Goal: Task Accomplishment & Management: Manage account settings

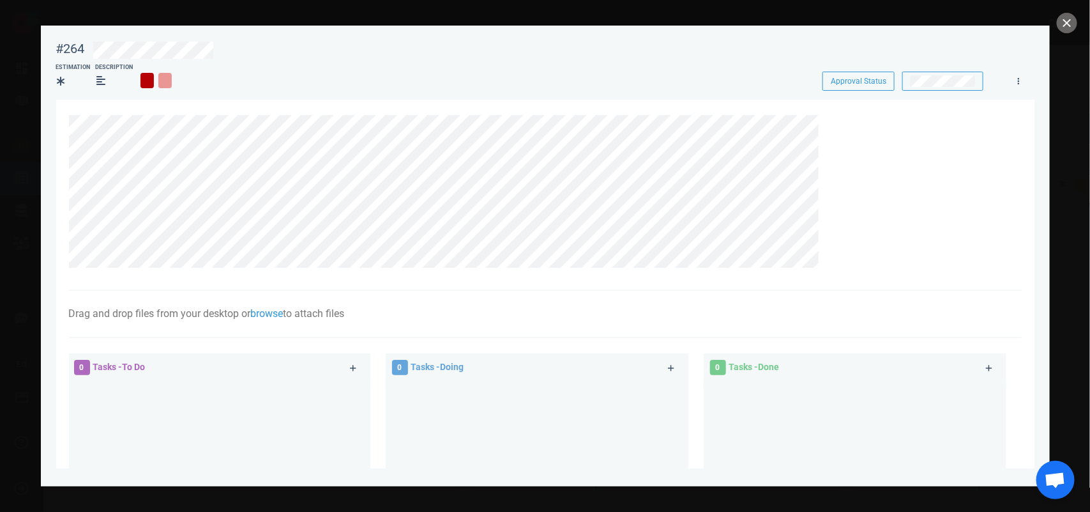
scroll to position [319, 0]
click at [1063, 26] on button "close" at bounding box center [1067, 23] width 20 height 20
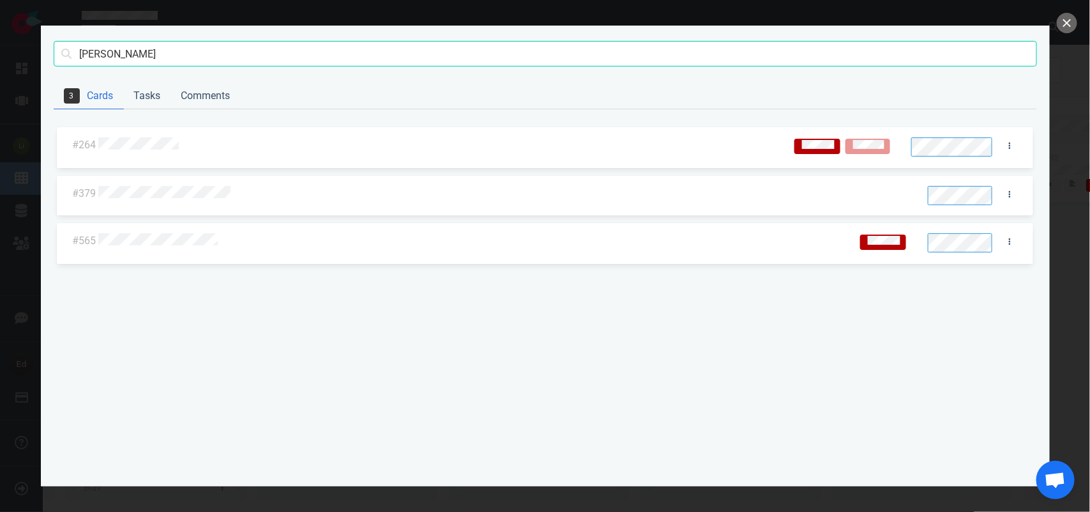
click at [1077, 19] on div at bounding box center [545, 256] width 1090 height 512
click at [1071, 19] on button "close" at bounding box center [1067, 23] width 20 height 20
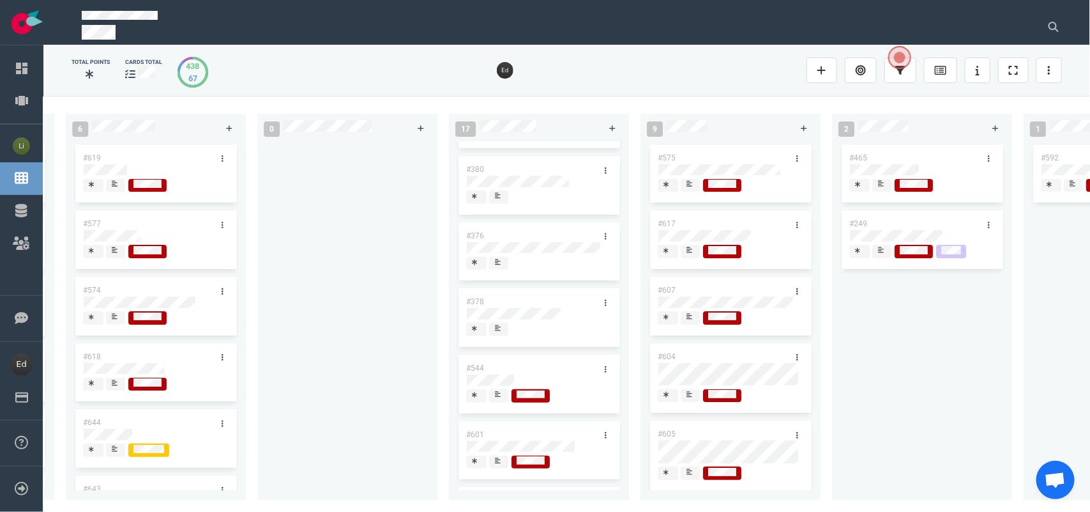
scroll to position [0, 0]
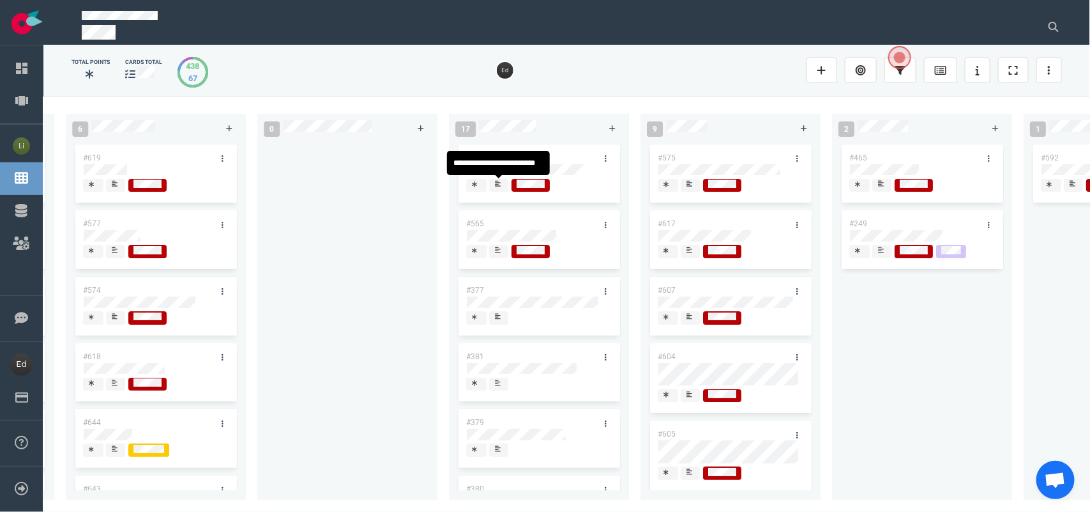
click at [498, 188] on div at bounding box center [499, 184] width 8 height 10
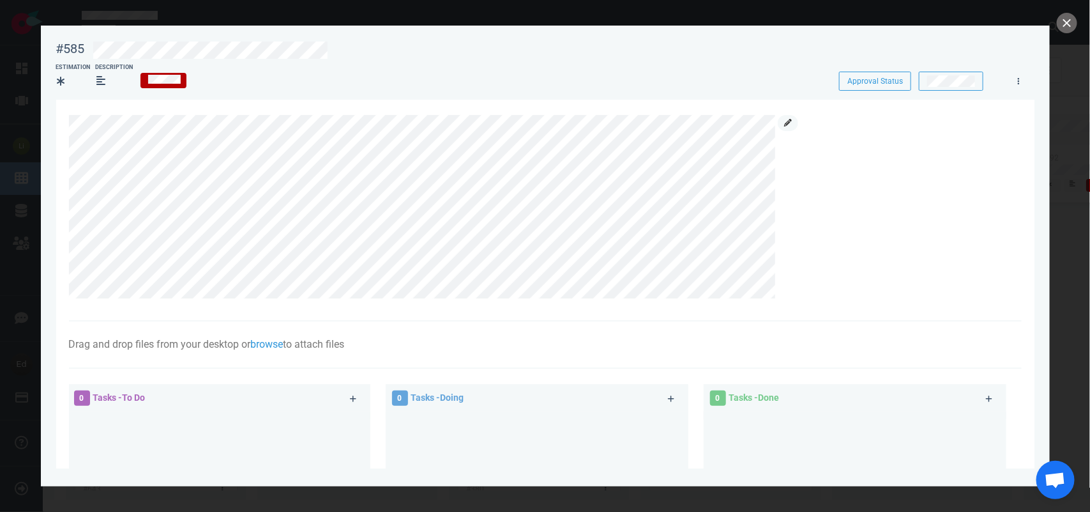
click at [787, 123] on icon at bounding box center [788, 123] width 8 height 8
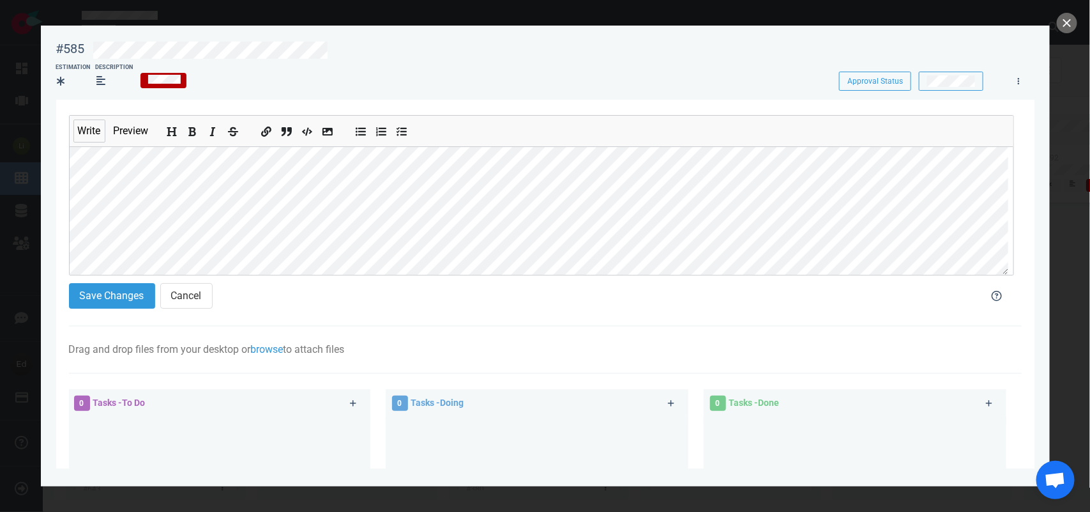
scroll to position [80, 0]
click at [107, 292] on button "Save Changes" at bounding box center [112, 296] width 86 height 26
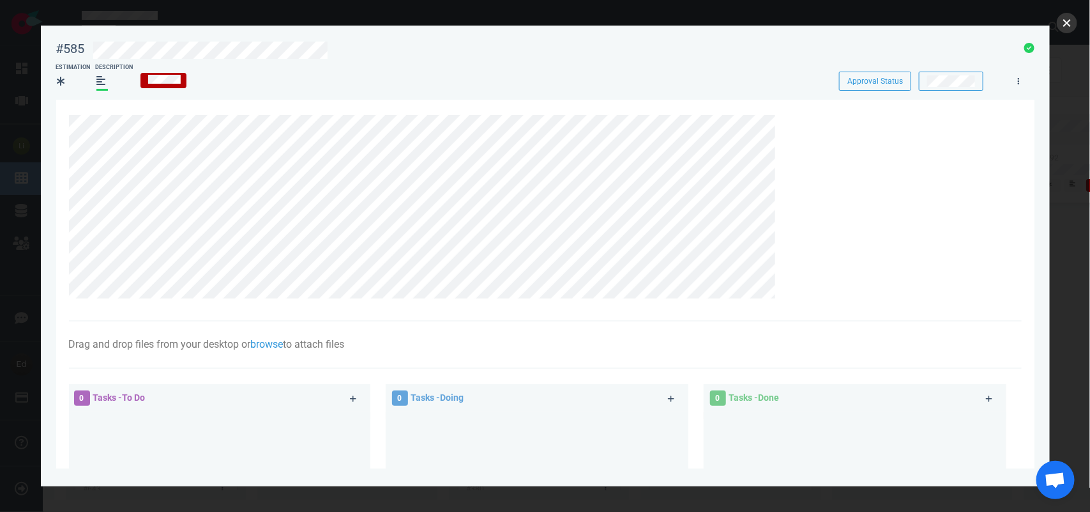
click at [1061, 23] on button "close" at bounding box center [1067, 23] width 20 height 20
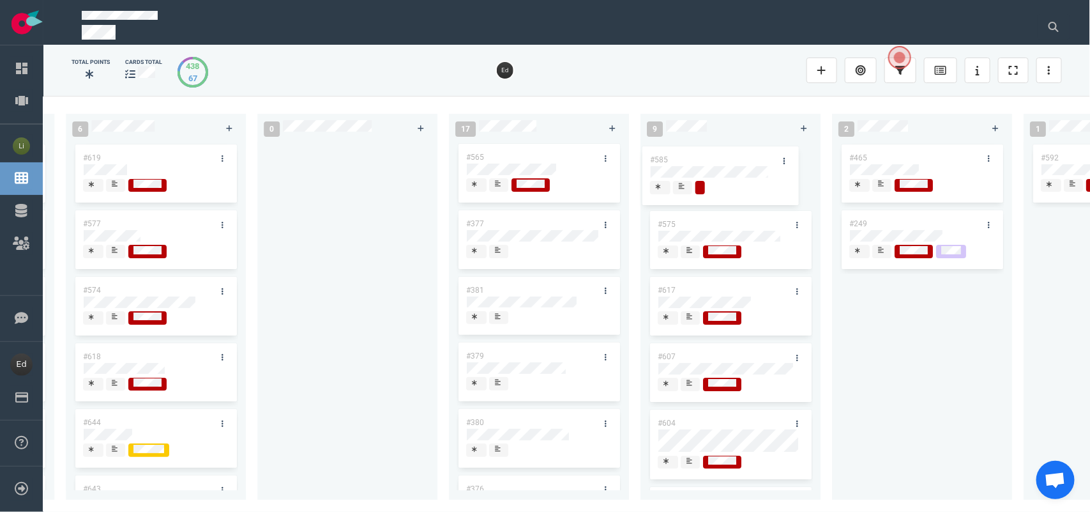
drag, startPoint x: 508, startPoint y: 157, endPoint x: 692, endPoint y: 160, distance: 183.9
click at [692, 160] on div "0 4 #664 #610 #663 #653 14 #661 #656 #641 #639 #634 #635 #608 #611 #602 3 #482 …" at bounding box center [566, 303] width 1047 height 415
click at [495, 187] on div at bounding box center [499, 184] width 8 height 10
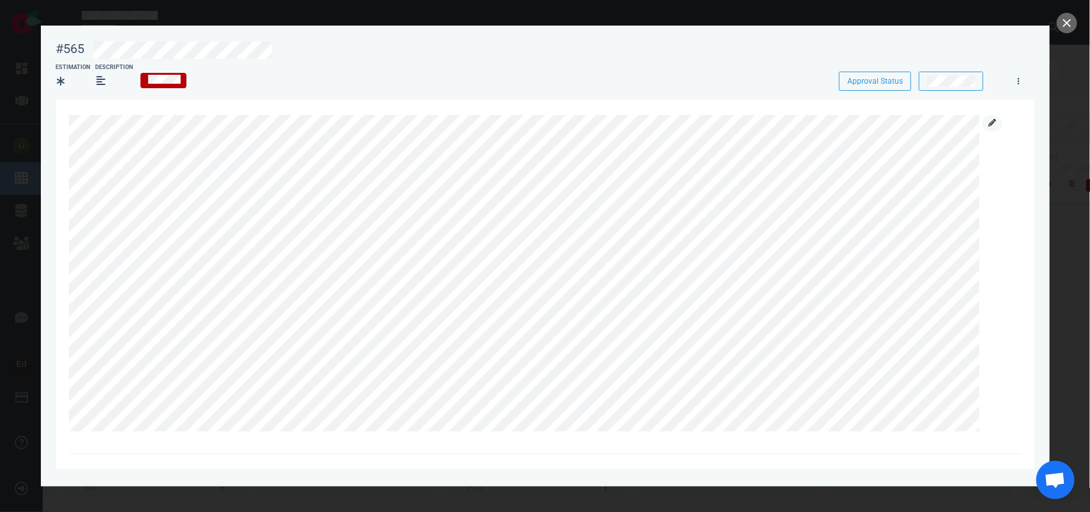
click at [987, 119] on link at bounding box center [992, 123] width 20 height 16
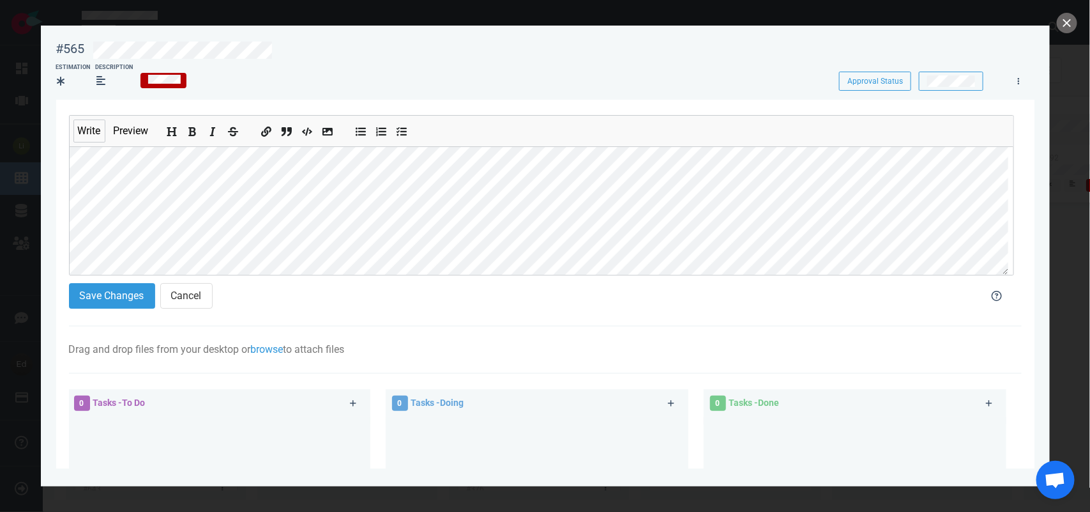
scroll to position [142, 0]
click at [106, 298] on button "Save Changes" at bounding box center [112, 296] width 86 height 26
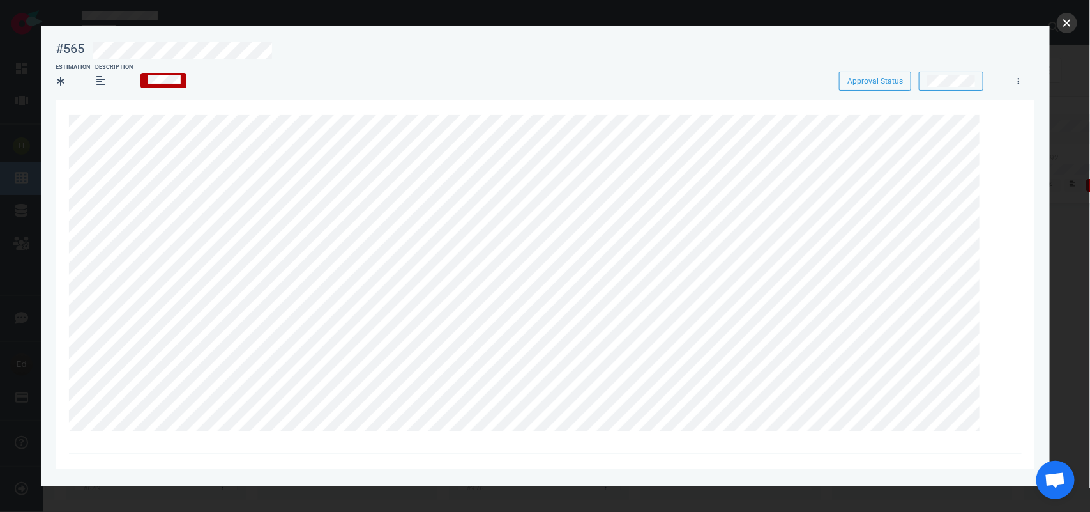
click at [1062, 19] on button "close" at bounding box center [1067, 23] width 20 height 20
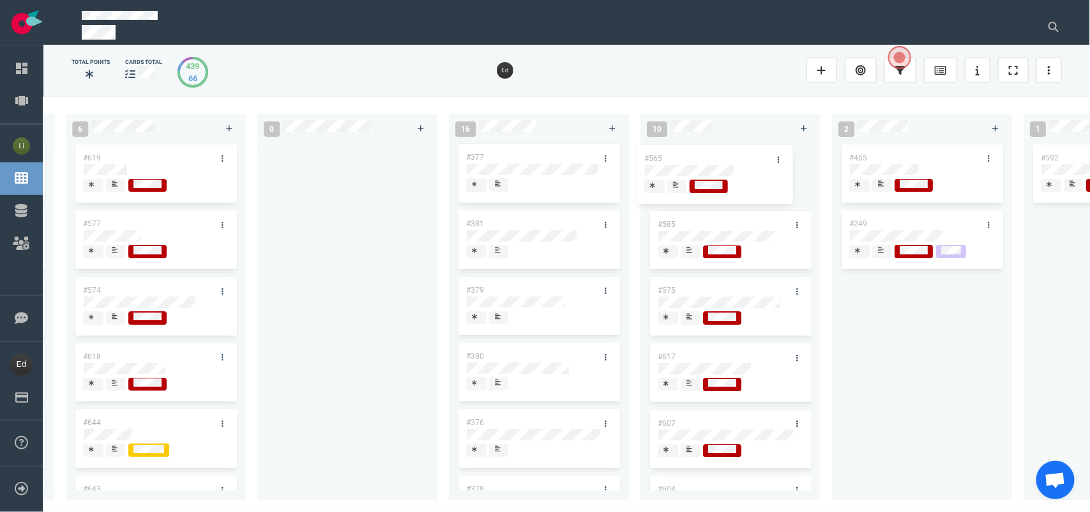
drag, startPoint x: 534, startPoint y: 152, endPoint x: 712, endPoint y: 153, distance: 178.2
click at [712, 153] on div "0 4 #664 #610 #663 #653 14 #661 #656 #641 #639 #634 #635 #608 #611 #602 3 #482 …" at bounding box center [566, 303] width 1047 height 415
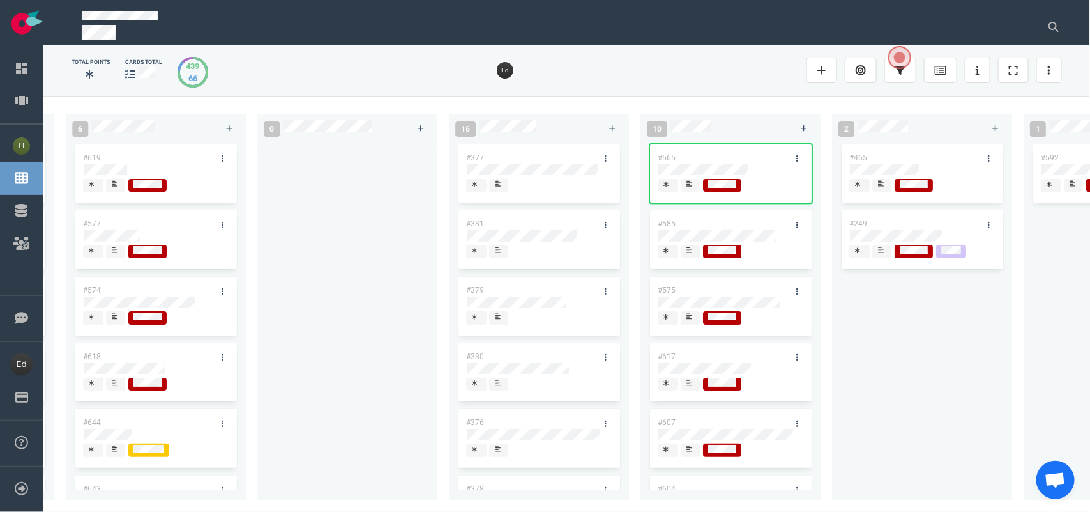
click at [506, 189] on span at bounding box center [498, 185] width 19 height 13
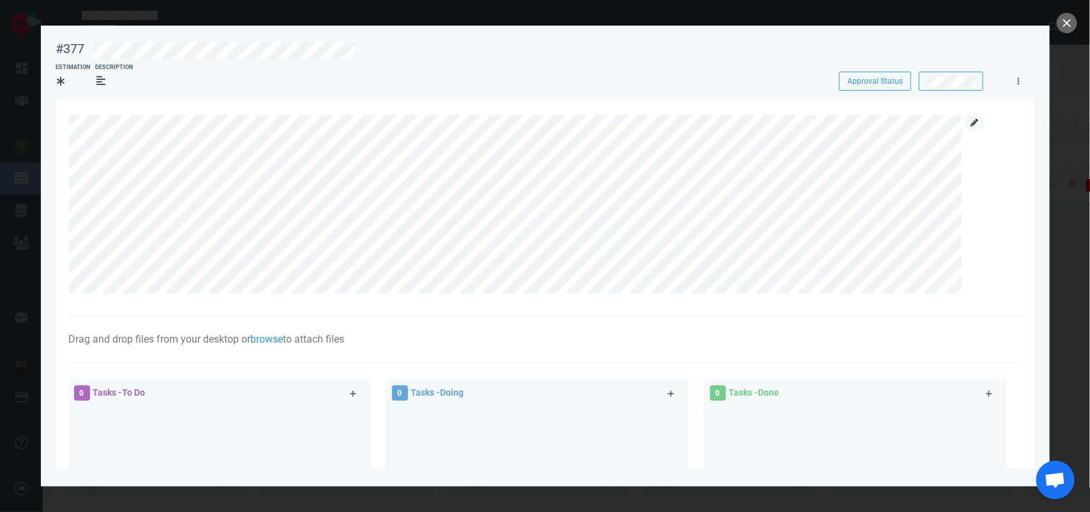
click at [975, 123] on icon at bounding box center [975, 123] width 8 height 8
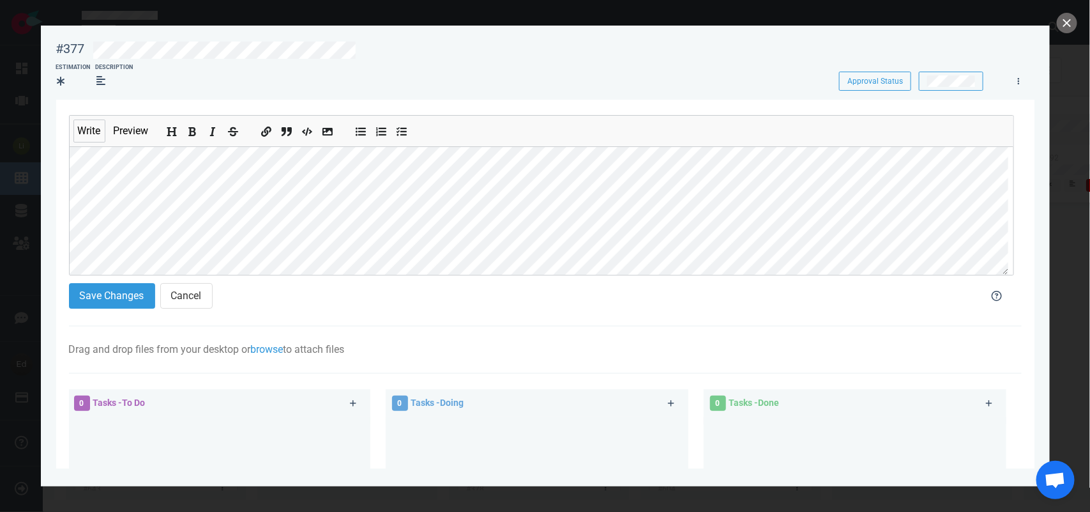
scroll to position [80, 0]
click at [80, 285] on button "Save Changes" at bounding box center [112, 296] width 86 height 26
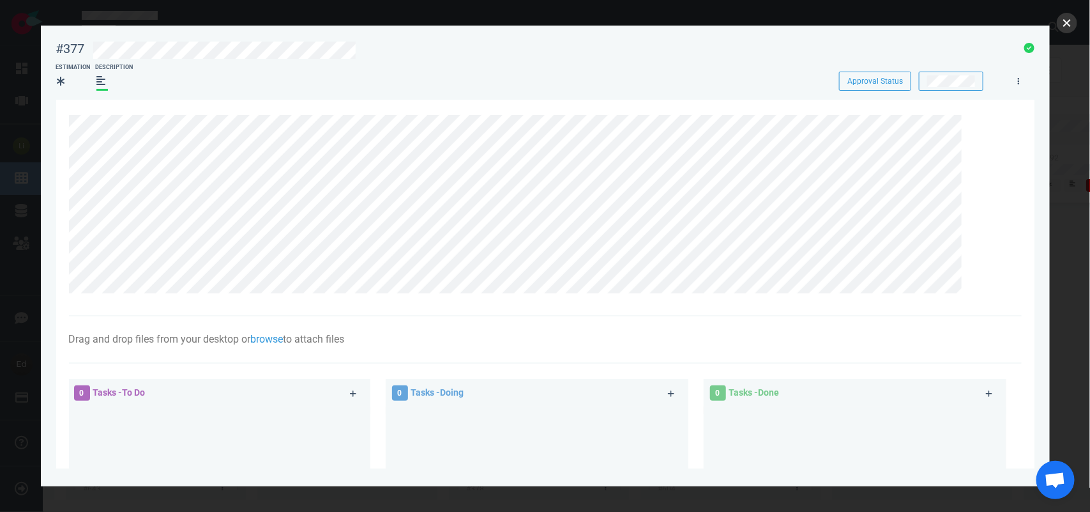
click at [1065, 24] on button "close" at bounding box center [1067, 23] width 20 height 20
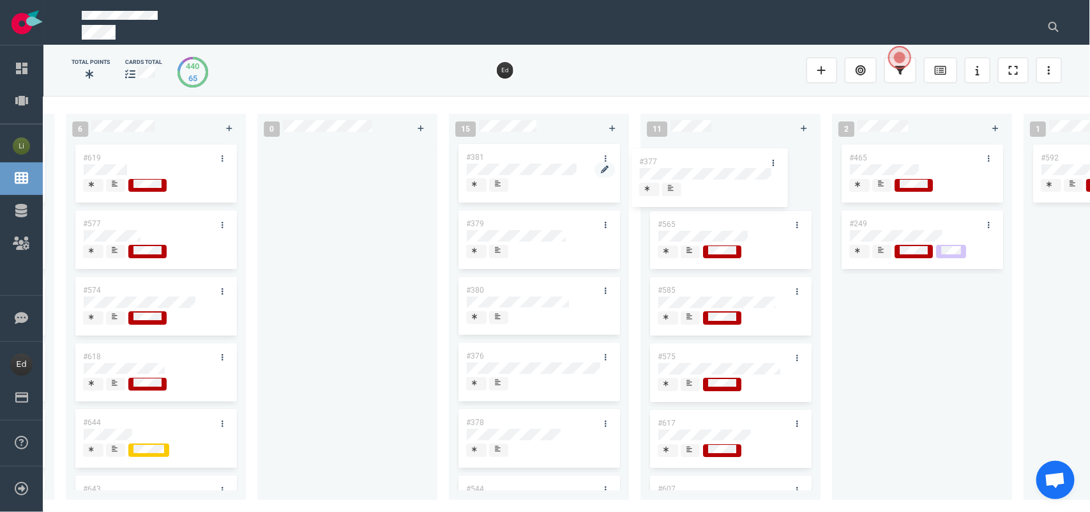
drag, startPoint x: 595, startPoint y: 170, endPoint x: 589, endPoint y: 167, distance: 6.6
click at [694, 158] on div "0 4 #664 #610 #663 #653 14 #661 #656 #641 #639 #634 #635 #608 #611 #602 3 #482 …" at bounding box center [566, 303] width 1047 height 415
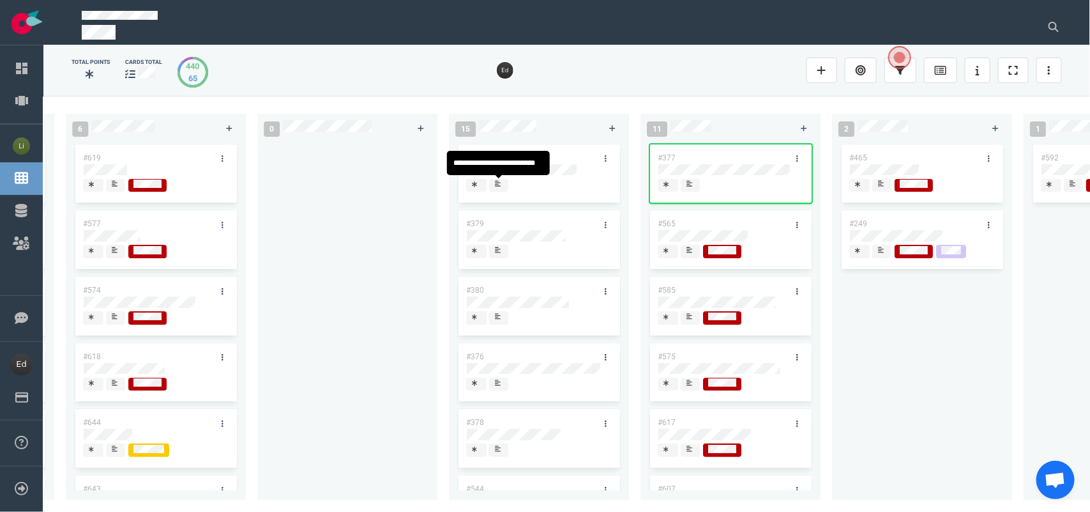
click at [498, 185] on icon at bounding box center [498, 184] width 6 height 6
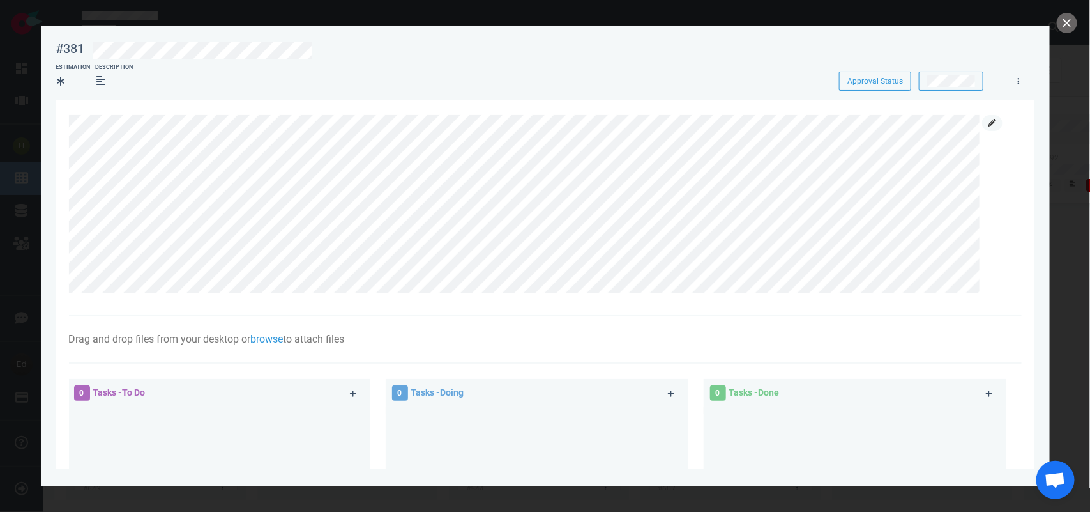
click at [987, 120] on link at bounding box center [992, 123] width 20 height 16
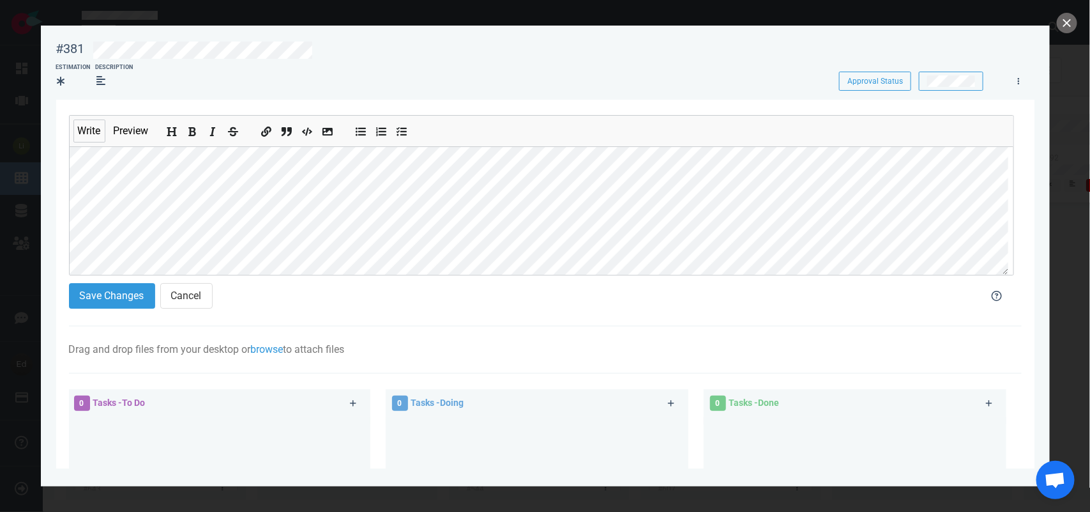
scroll to position [91, 0]
click at [104, 300] on button "Save Changes" at bounding box center [112, 296] width 86 height 26
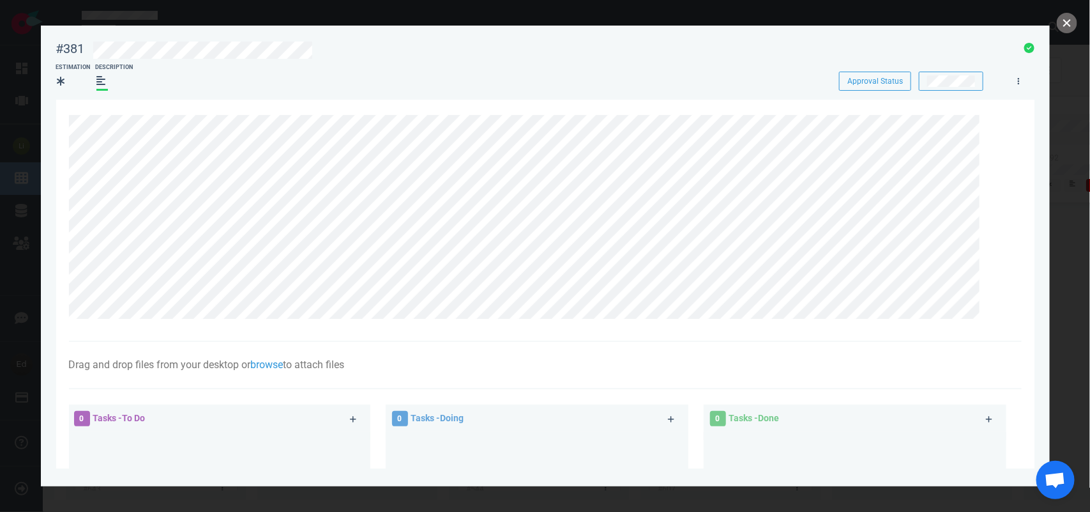
click at [1067, 21] on button "close" at bounding box center [1067, 23] width 20 height 20
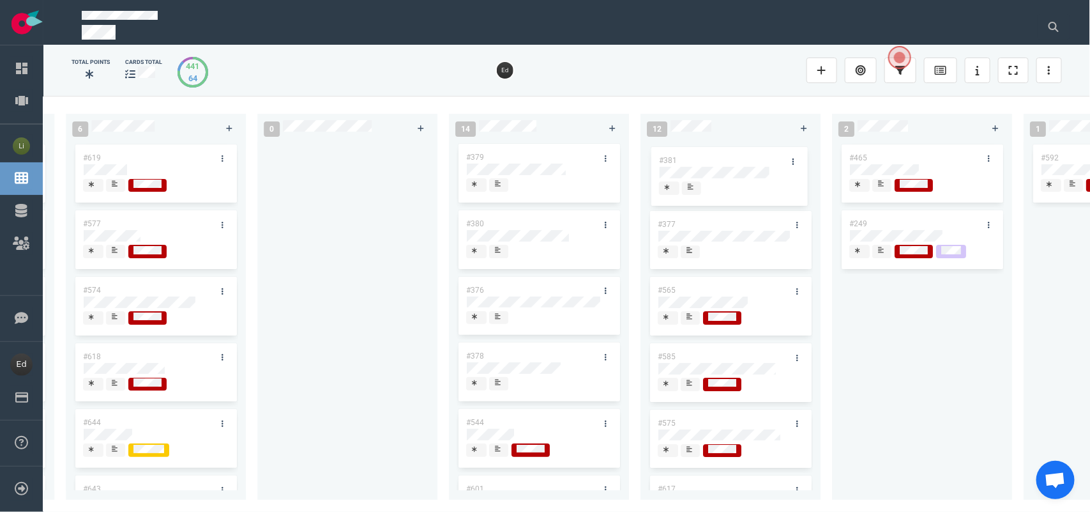
drag, startPoint x: 524, startPoint y: 155, endPoint x: 656, endPoint y: 170, distance: 133.0
click at [717, 158] on div "0 4 #664 #610 #663 #653 14 #661 #656 #641 #639 #634 #635 #608 #611 #602 3 #482 …" at bounding box center [566, 303] width 1047 height 415
click at [500, 183] on icon at bounding box center [498, 183] width 6 height 6
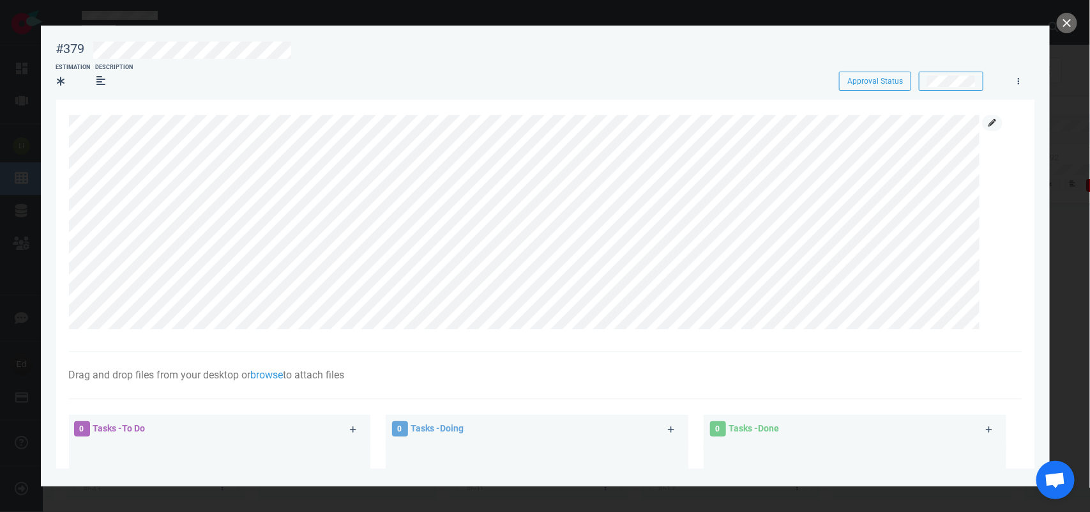
click at [985, 120] on link at bounding box center [992, 123] width 20 height 16
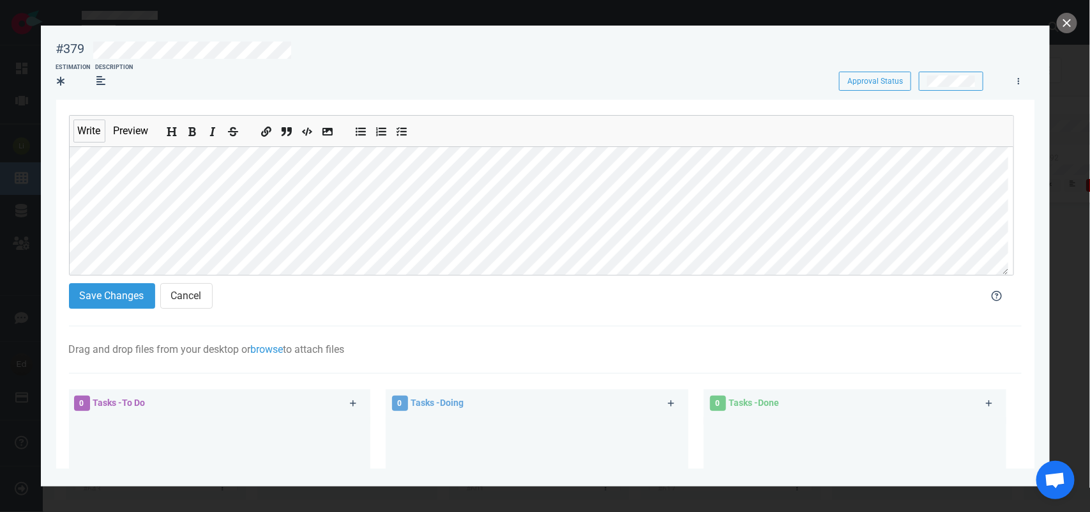
scroll to position [130, 0]
click at [107, 287] on button "Save Changes" at bounding box center [112, 296] width 86 height 26
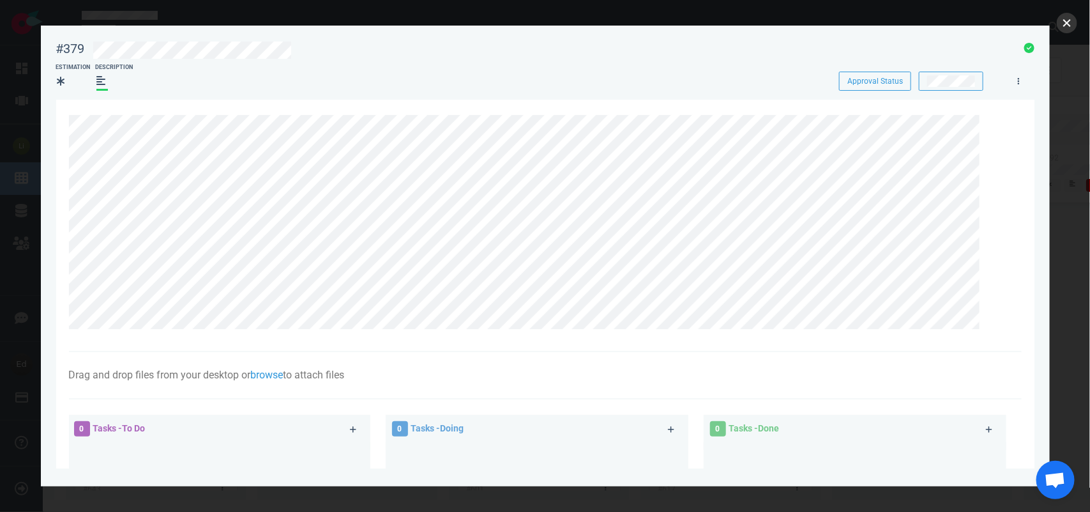
click at [1062, 20] on button "close" at bounding box center [1067, 23] width 20 height 20
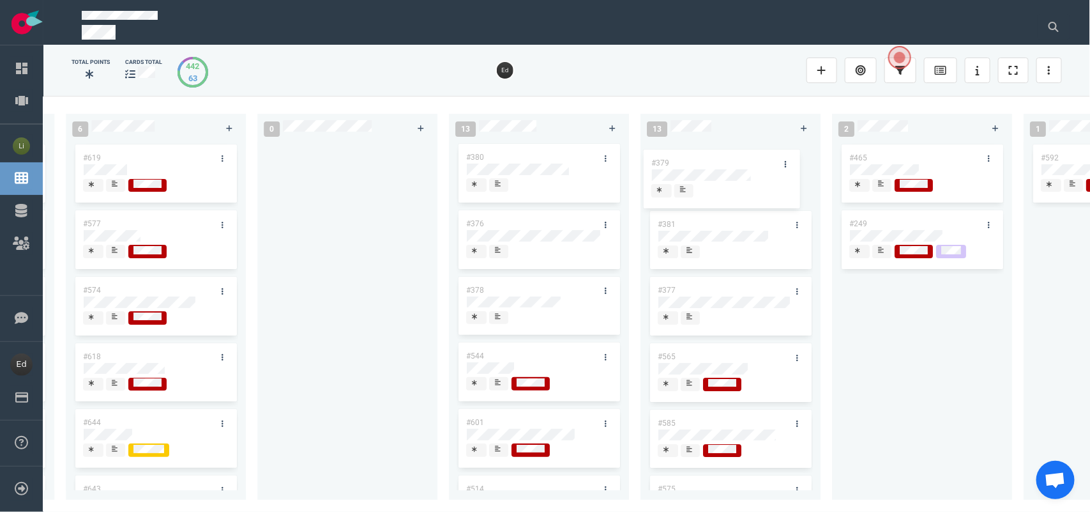
drag, startPoint x: 506, startPoint y: 155, endPoint x: 692, endPoint y: 160, distance: 185.3
click at [692, 160] on div "0 4 #664 #610 #663 #653 14 #661 #656 #641 #639 #634 #635 #608 #611 #602 3 #482 …" at bounding box center [566, 303] width 1047 height 415
click at [489, 186] on div at bounding box center [539, 187] width 146 height 17
click at [496, 186] on icon at bounding box center [498, 183] width 6 height 6
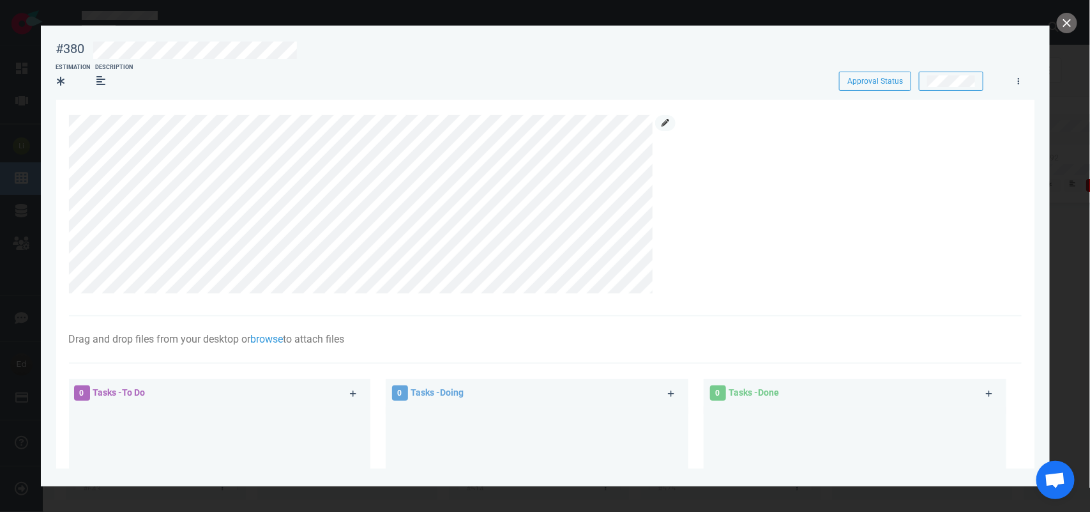
click at [662, 126] on link at bounding box center [665, 123] width 20 height 16
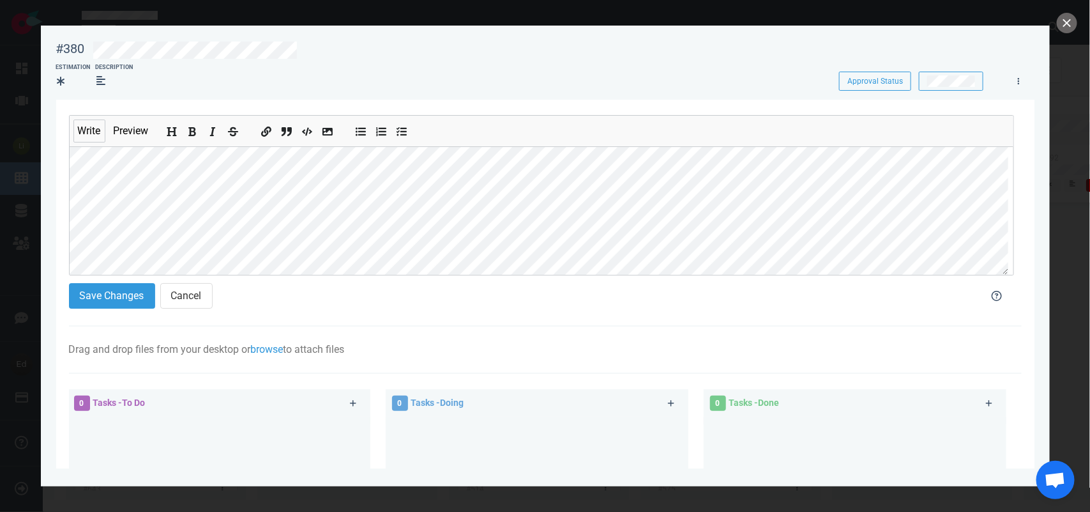
scroll to position [100, 0]
click at [125, 295] on button "Save Changes" at bounding box center [112, 296] width 86 height 26
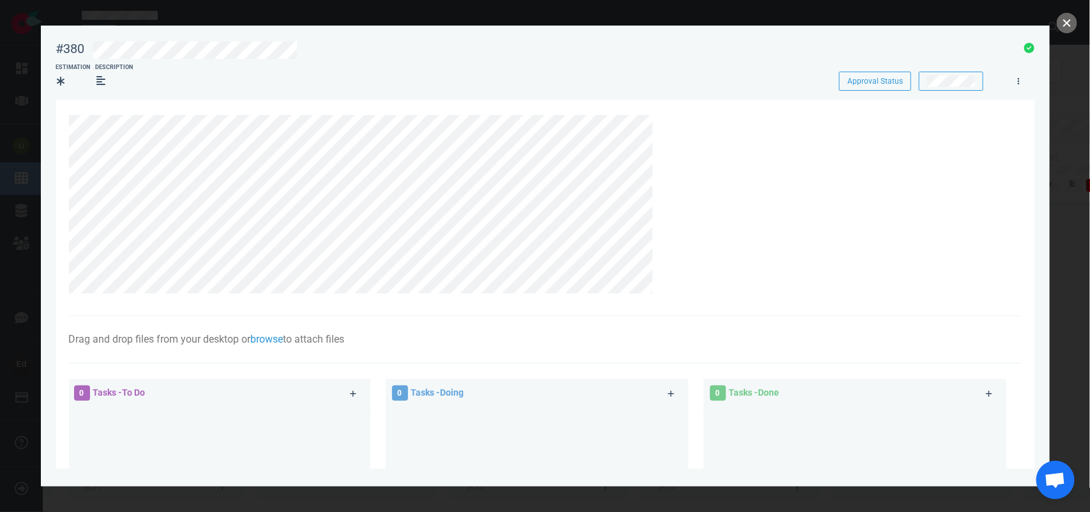
drag, startPoint x: 1068, startPoint y: 20, endPoint x: 591, endPoint y: 142, distance: 491.8
click at [1068, 20] on button "close" at bounding box center [1067, 23] width 20 height 20
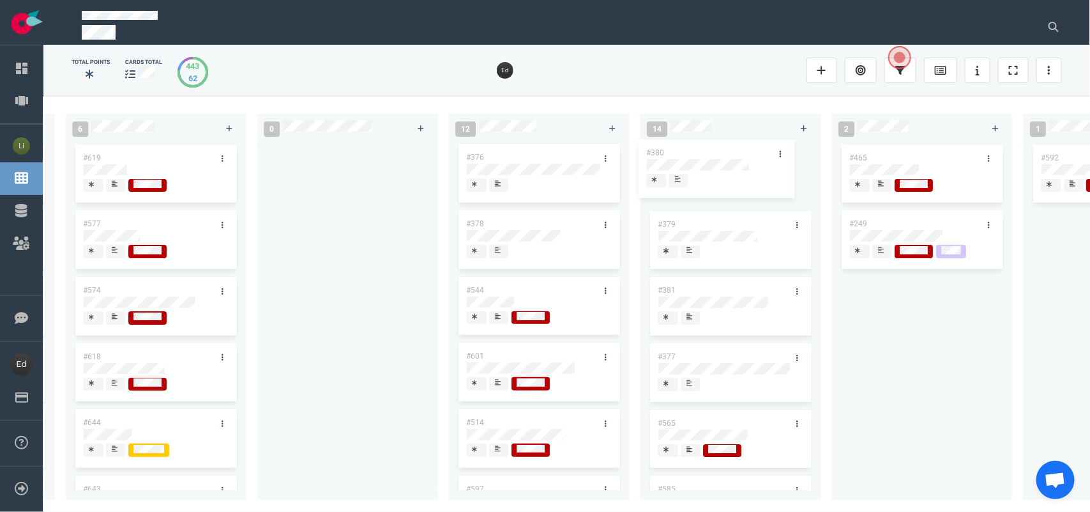
drag, startPoint x: 510, startPoint y: 156, endPoint x: 694, endPoint y: 155, distance: 183.9
click at [699, 152] on div "0 4 #664 #610 #663 #653 14 #661 #656 #641 #639 #634 #635 #608 #611 #602 3 #482 …" at bounding box center [566, 303] width 1047 height 415
click at [500, 250] on icon at bounding box center [498, 250] width 6 height 6
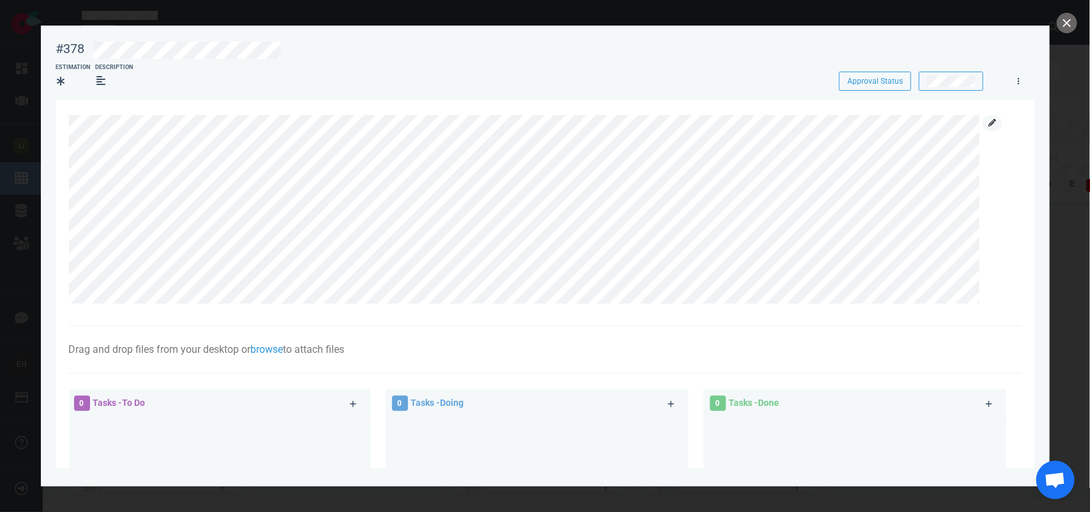
click at [991, 116] on link at bounding box center [992, 123] width 20 height 16
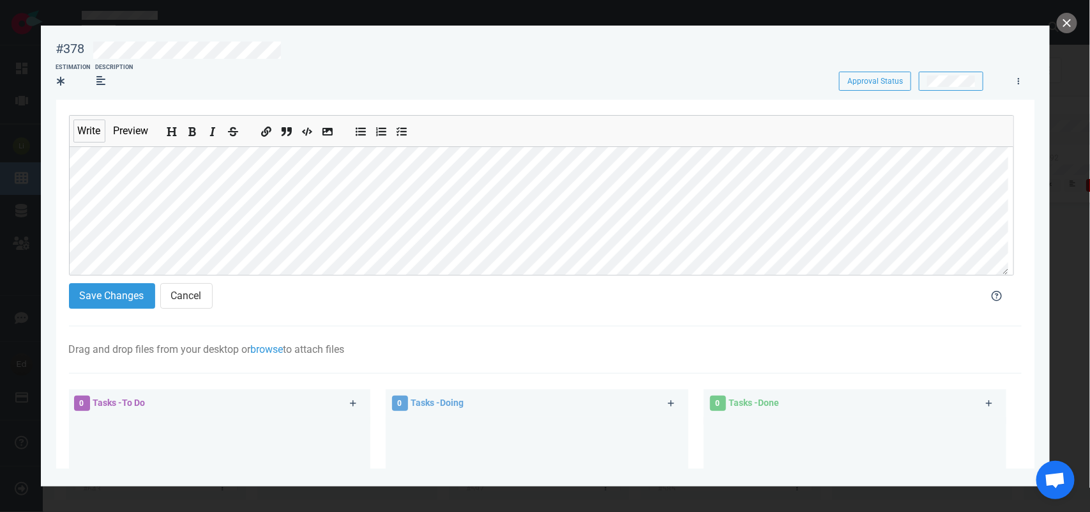
scroll to position [100, 0]
click at [80, 305] on button "Save Changes" at bounding box center [112, 296] width 86 height 26
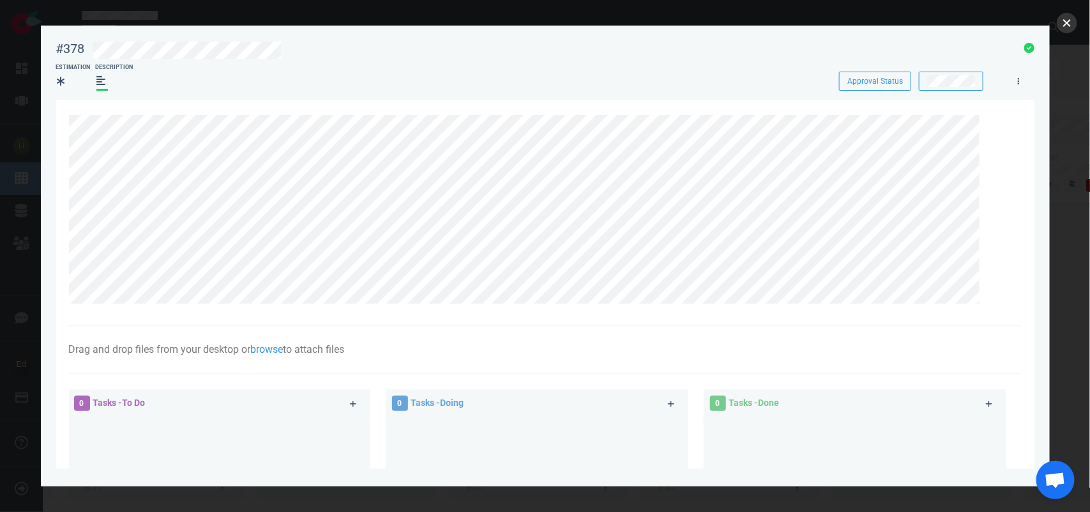
click at [1066, 14] on button "close" at bounding box center [1067, 23] width 20 height 20
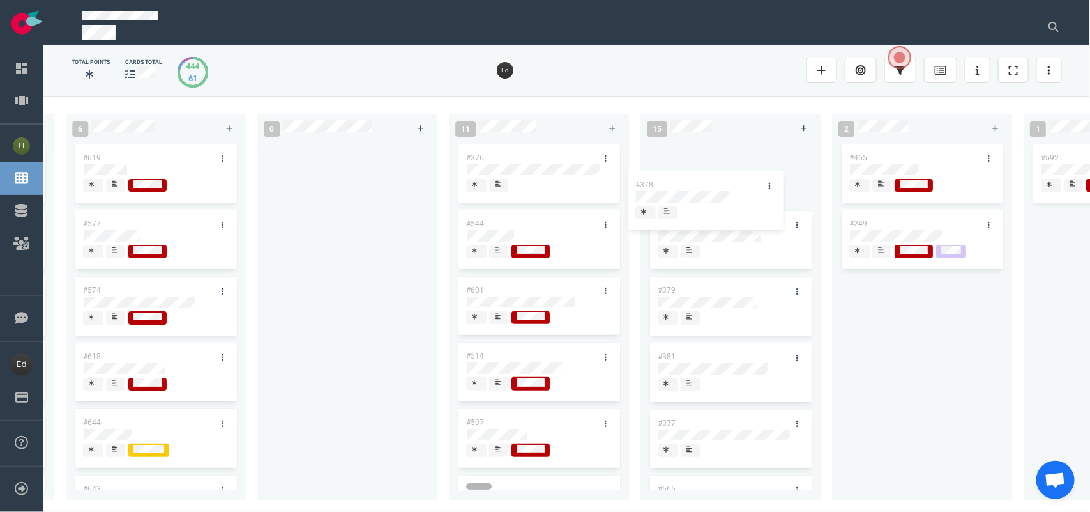
drag, startPoint x: 529, startPoint y: 222, endPoint x: 706, endPoint y: 168, distance: 185.5
click at [706, 168] on div "0 4 #664 #610 #663 #653 14 #661 #656 #641 #639 #634 #635 #608 #611 #602 3 #482 …" at bounding box center [566, 303] width 1047 height 415
